Goal: Entertainment & Leisure: Consume media (video, audio)

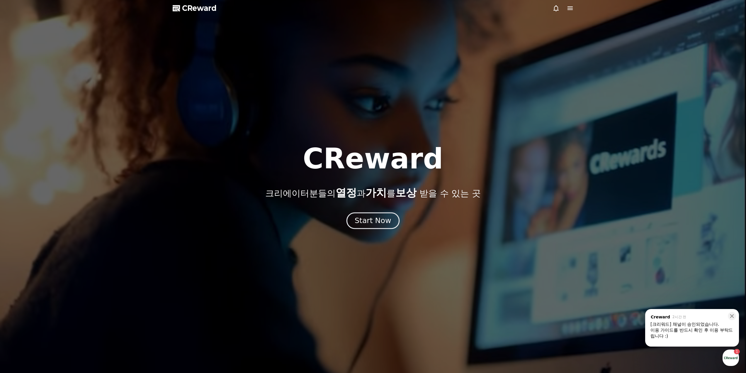
click at [372, 218] on div "Start Now" at bounding box center [373, 221] width 36 height 10
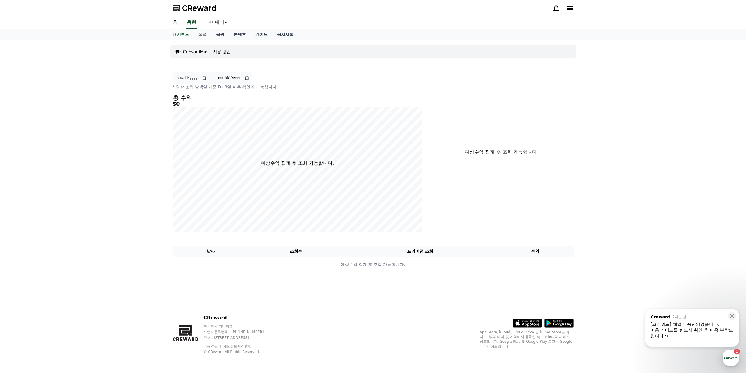
click at [657, 331] on div "이용 가이드를 반드시 확인 후 이용 부탁드립니다 :)" at bounding box center [692, 333] width 83 height 12
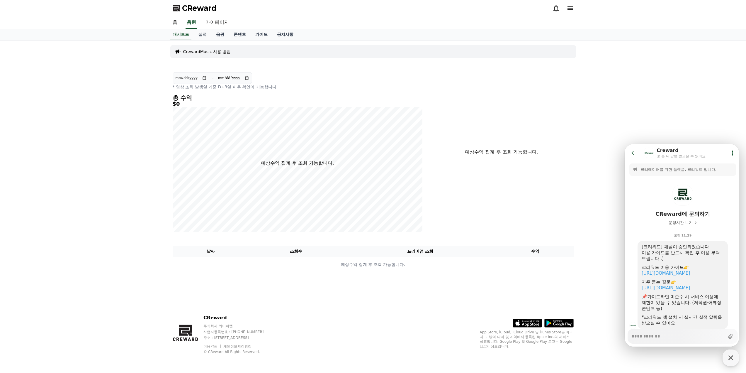
click at [684, 274] on link "https://creward.net/music/guide/android" at bounding box center [666, 272] width 48 height 5
click at [207, 8] on span "CReward" at bounding box center [199, 8] width 35 height 9
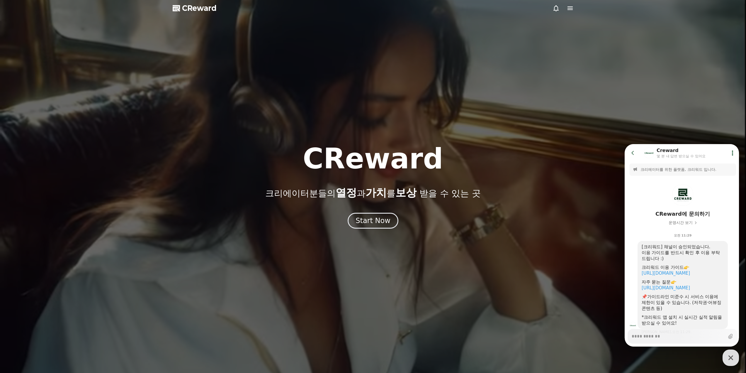
click at [172, 62] on div at bounding box center [373, 186] width 746 height 373
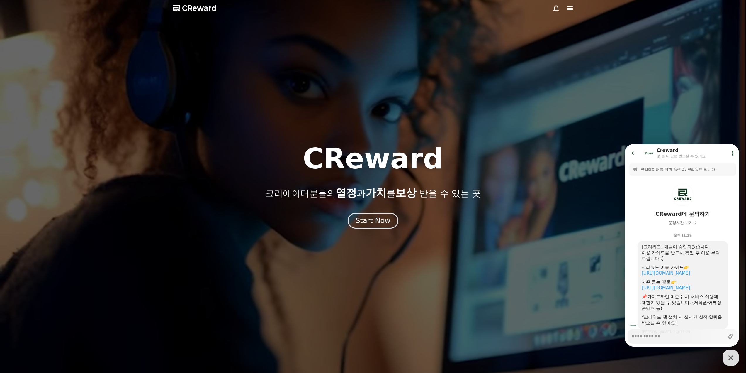
type textarea "*"
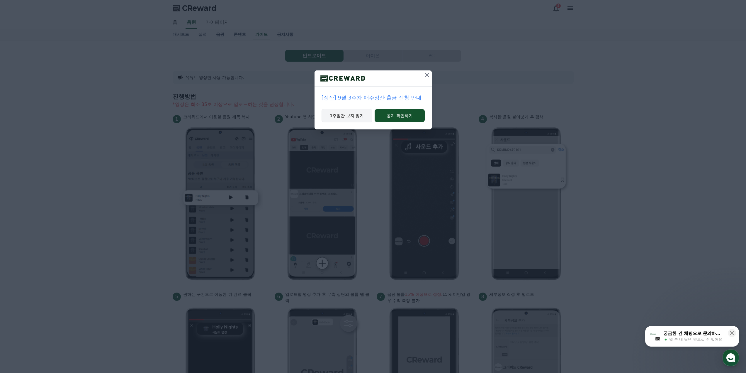
click at [339, 116] on button "1주일간 보지 않기" at bounding box center [347, 115] width 51 height 13
click at [347, 116] on button "1주일간 보지 않기" at bounding box center [347, 115] width 51 height 13
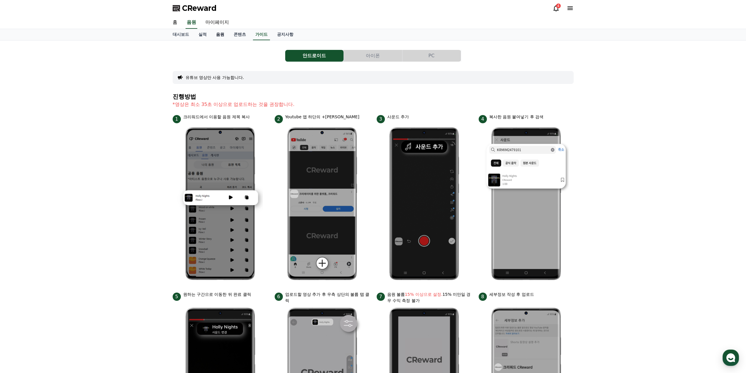
click at [219, 35] on link "음원" at bounding box center [220, 34] width 18 height 11
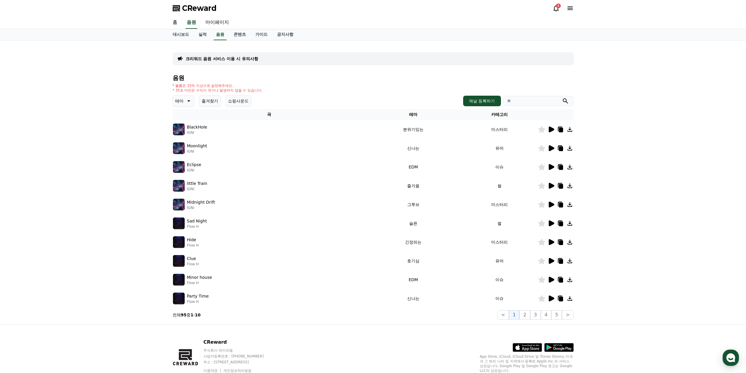
click at [549, 132] on icon at bounding box center [551, 129] width 7 height 7
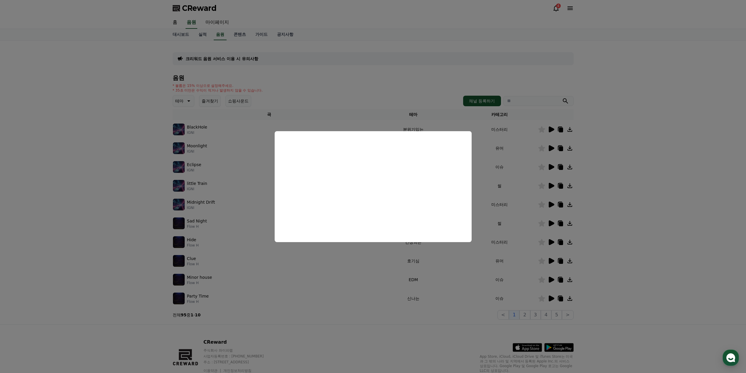
click at [627, 176] on button "close modal" at bounding box center [373, 186] width 746 height 373
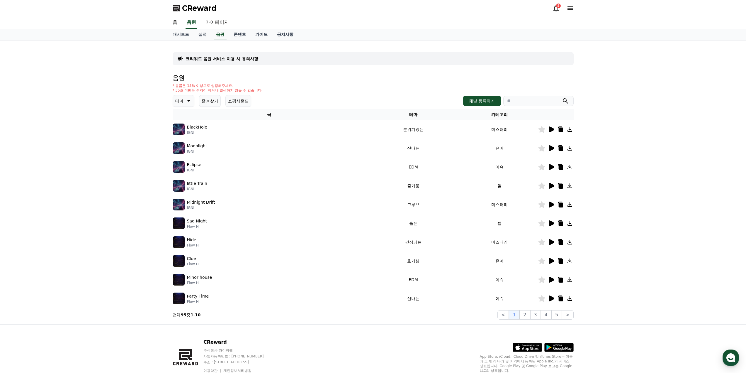
click at [552, 149] on icon at bounding box center [552, 148] width 6 height 6
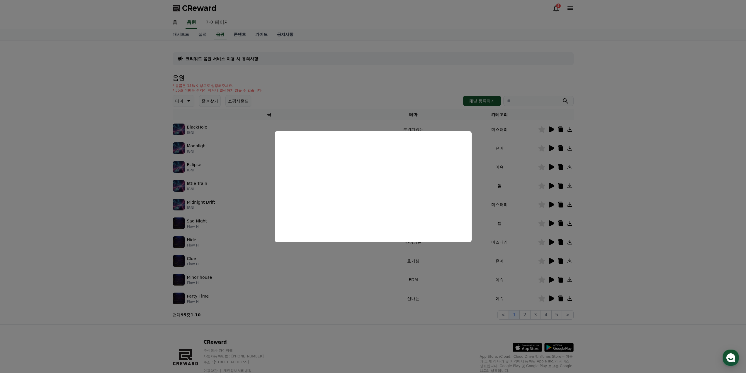
click at [633, 181] on button "close modal" at bounding box center [373, 186] width 746 height 373
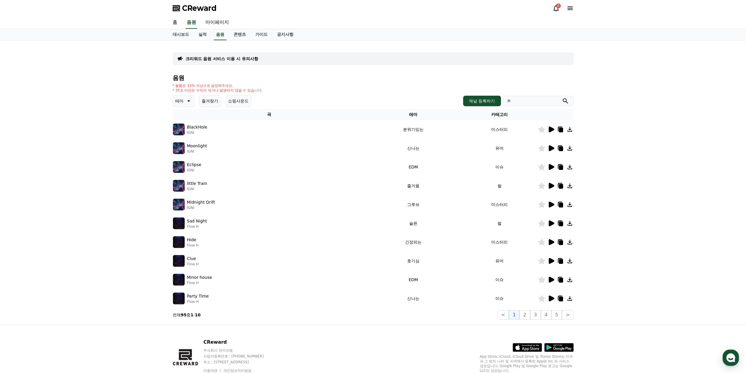
click at [550, 167] on icon at bounding box center [552, 167] width 6 height 6
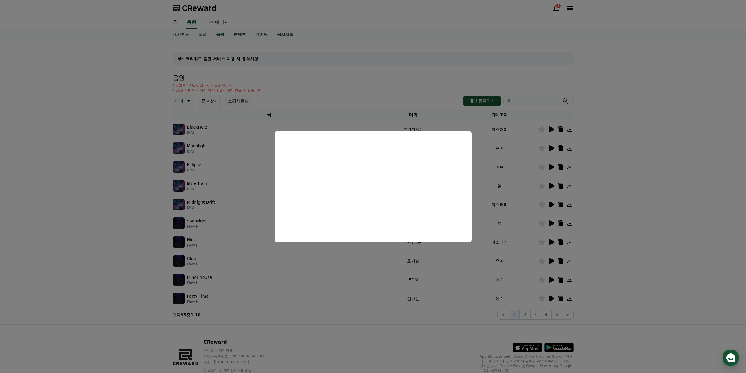
click at [521, 187] on button "close modal" at bounding box center [373, 186] width 746 height 373
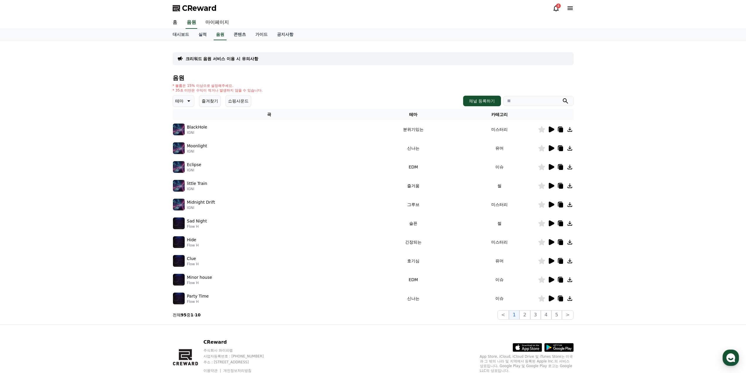
click at [550, 167] on icon at bounding box center [552, 167] width 6 height 6
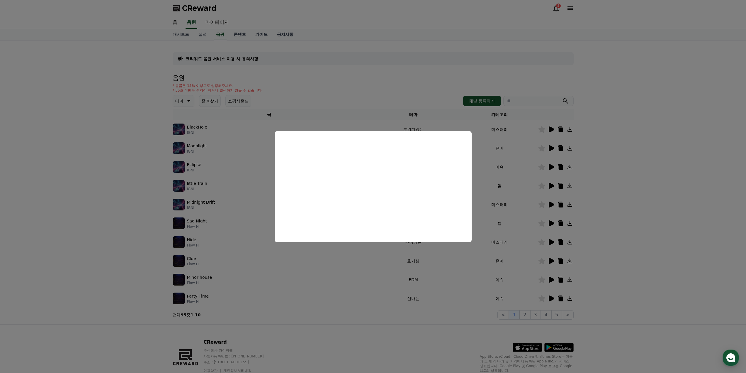
click at [498, 155] on button "close modal" at bounding box center [373, 186] width 746 height 373
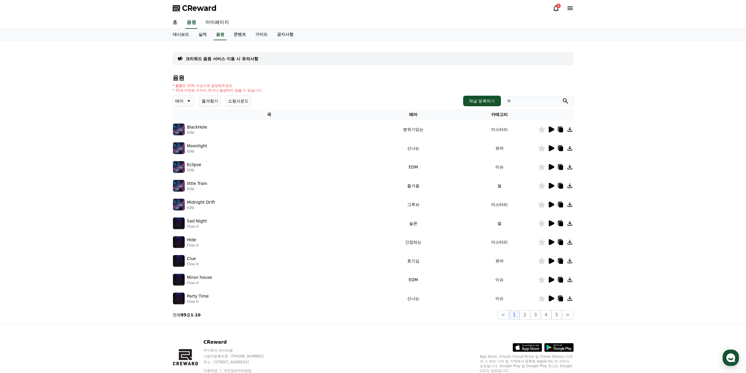
click at [549, 224] on icon at bounding box center [552, 223] width 6 height 6
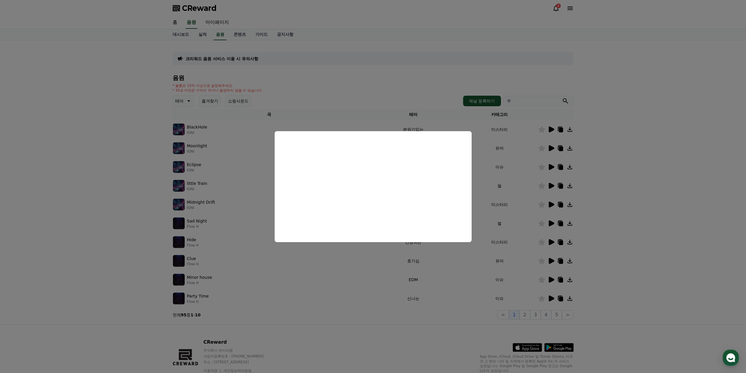
click at [496, 223] on button "close modal" at bounding box center [373, 186] width 746 height 373
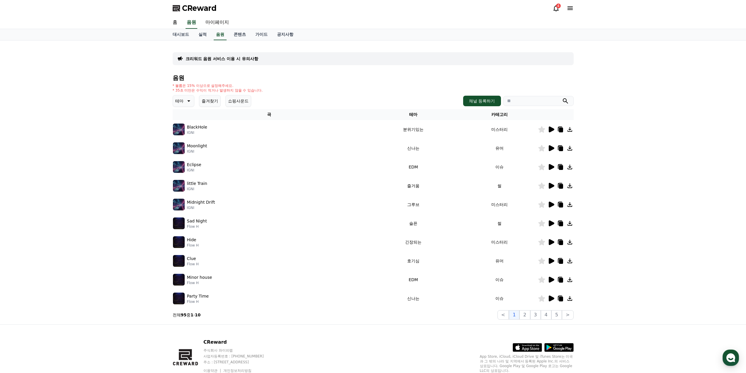
click at [560, 223] on icon at bounding box center [561, 223] width 4 height 5
click at [559, 223] on icon at bounding box center [561, 223] width 4 height 5
